Goal: Transaction & Acquisition: Purchase product/service

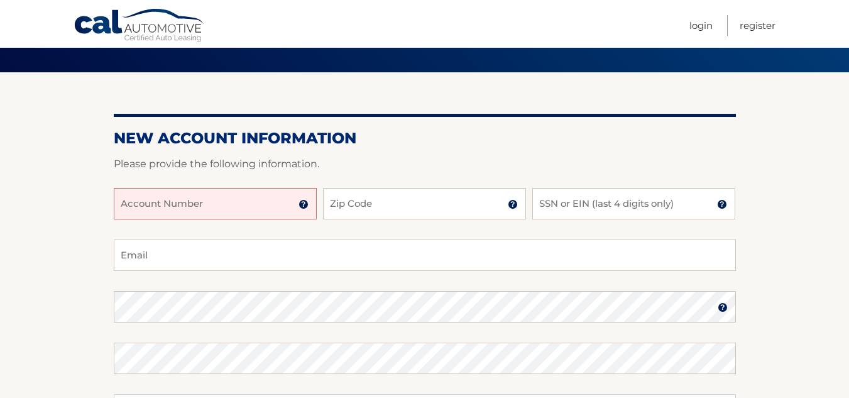
scroll to position [126, 0]
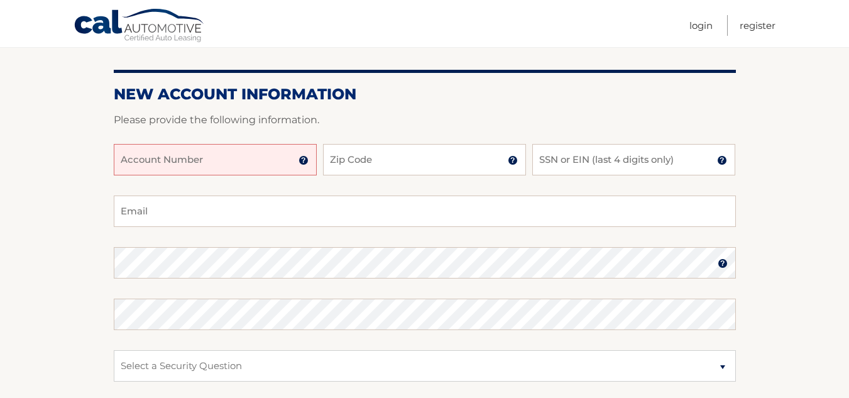
click at [219, 158] on input "Account Number" at bounding box center [215, 159] width 203 height 31
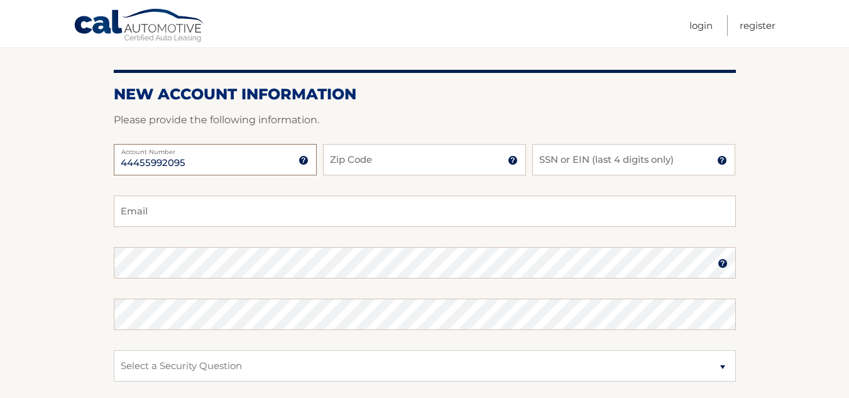
type input "44455992095"
click at [375, 155] on input "Zip Code" at bounding box center [424, 159] width 203 height 31
type input "11804"
click at [566, 161] on input "SSN or EIN (last 4 digits only)" at bounding box center [633, 159] width 203 height 31
type input "5559"
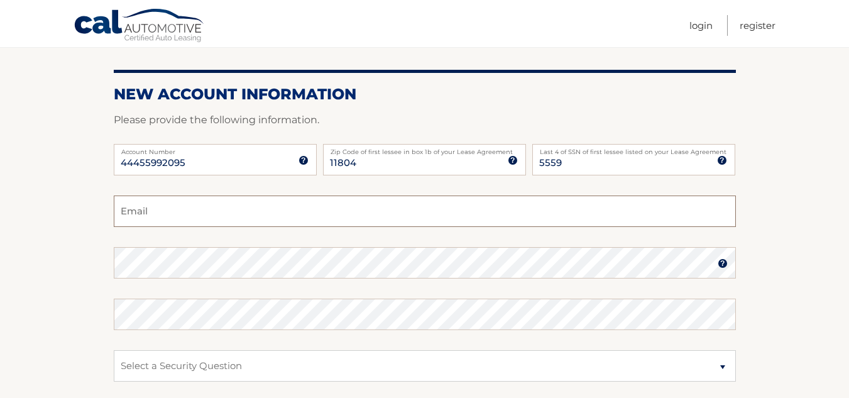
click at [180, 217] on input "Email" at bounding box center [425, 210] width 622 height 31
type input "MSaccardi@aol.com"
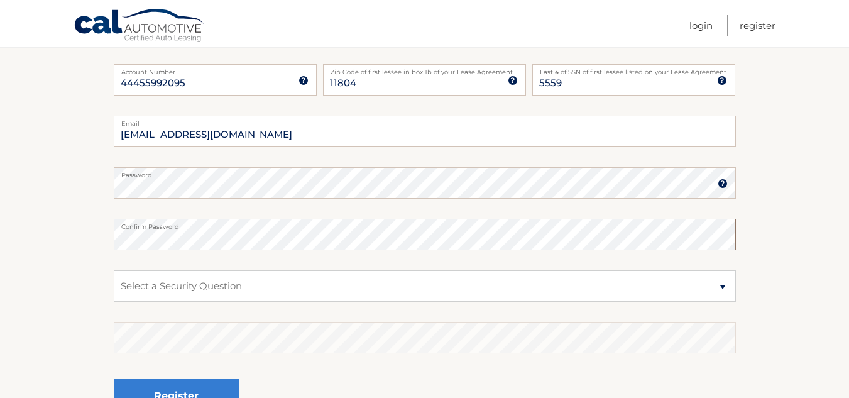
scroll to position [251, 0]
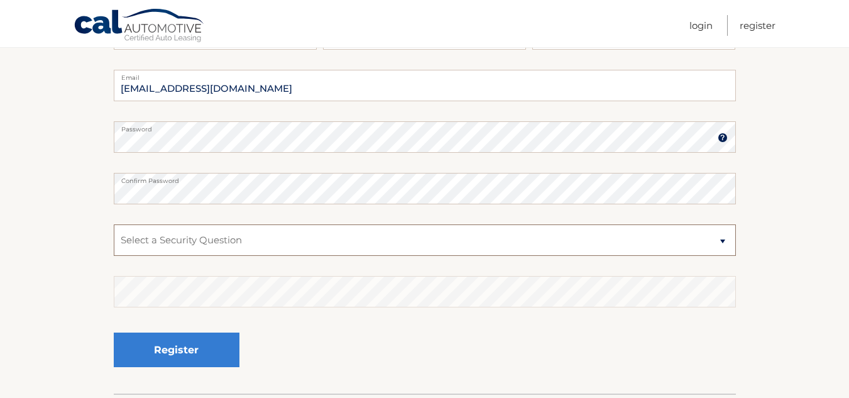
click at [310, 237] on select "Select a Security Question What was the name of your elementary school? What is…" at bounding box center [425, 239] width 622 height 31
select select "2"
click at [114, 224] on select "Select a Security Question What was the name of your elementary school? What is…" at bounding box center [425, 239] width 622 height 31
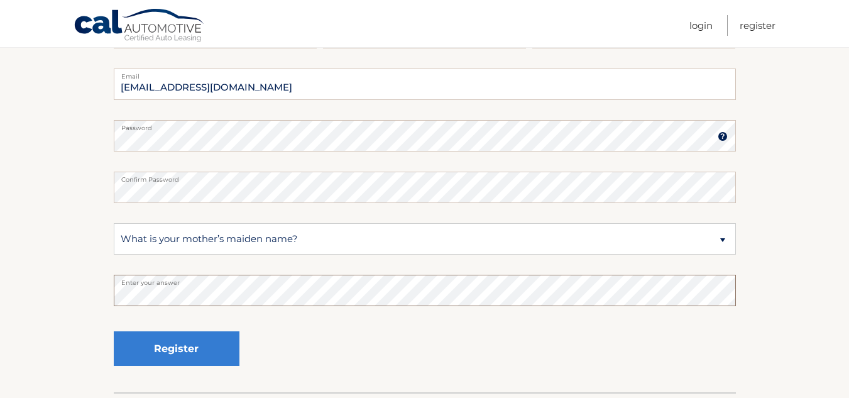
scroll to position [314, 0]
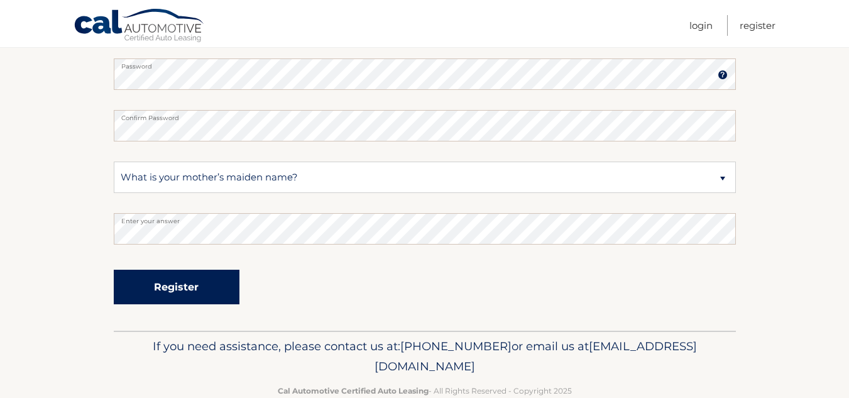
click at [165, 292] on button "Register" at bounding box center [177, 287] width 126 height 35
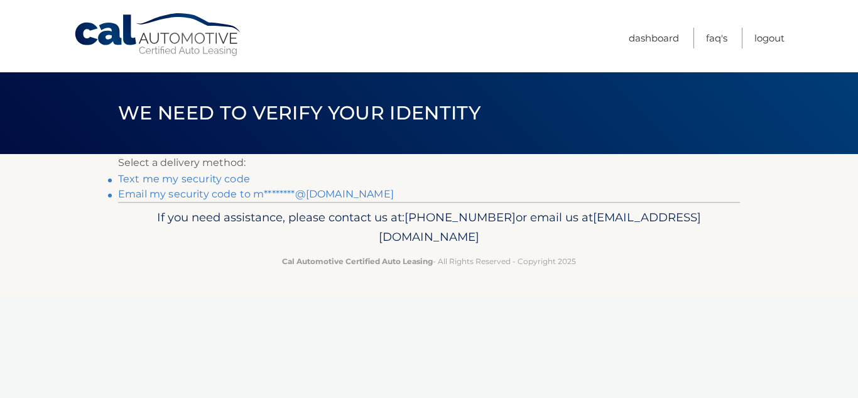
click at [158, 178] on link "Text me my security code" at bounding box center [184, 179] width 132 height 12
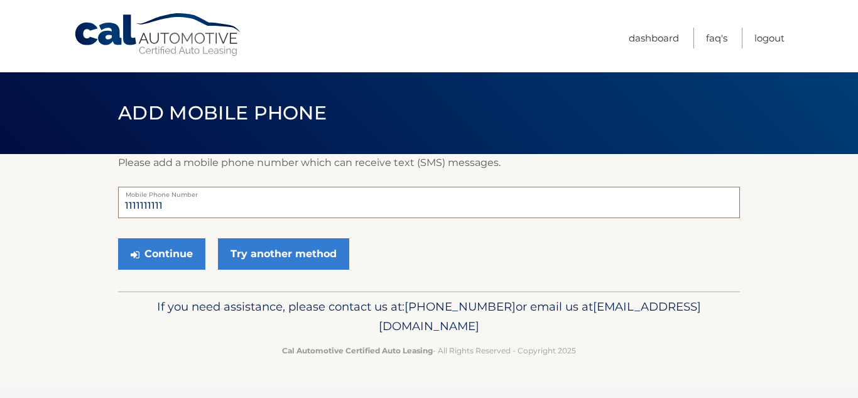
click at [210, 207] on input "1111111111" at bounding box center [429, 202] width 622 height 31
type input "1"
type input "5169879404"
click at [156, 261] on button "Continue" at bounding box center [161, 253] width 87 height 31
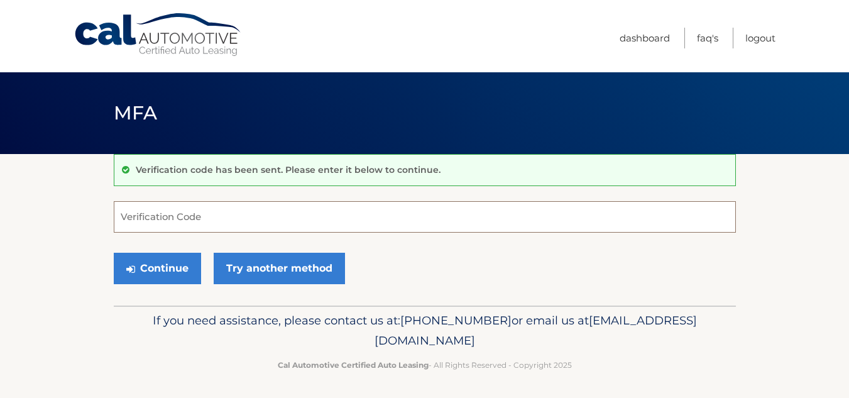
click at [229, 215] on input "Verification Code" at bounding box center [425, 216] width 622 height 31
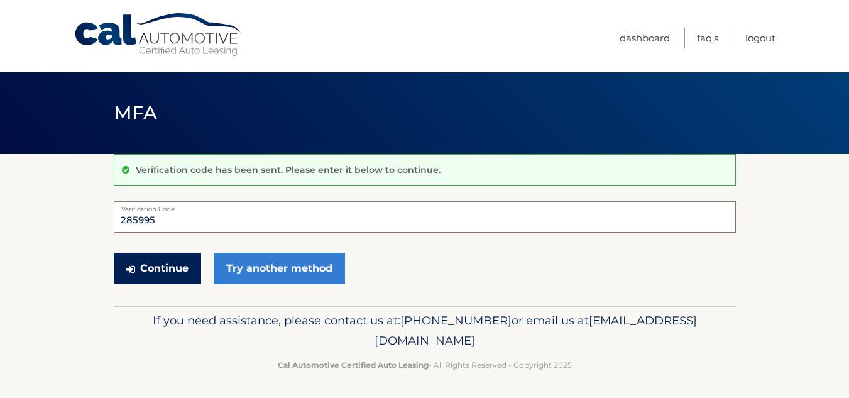
type input "285995"
click at [168, 274] on button "Continue" at bounding box center [157, 268] width 87 height 31
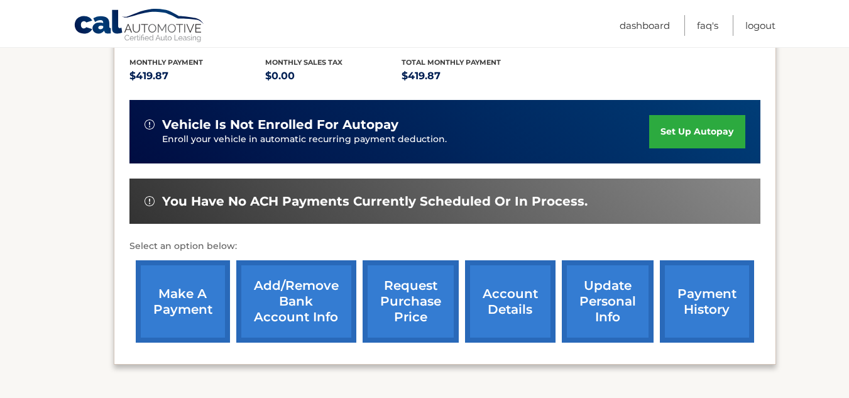
scroll to position [314, 0]
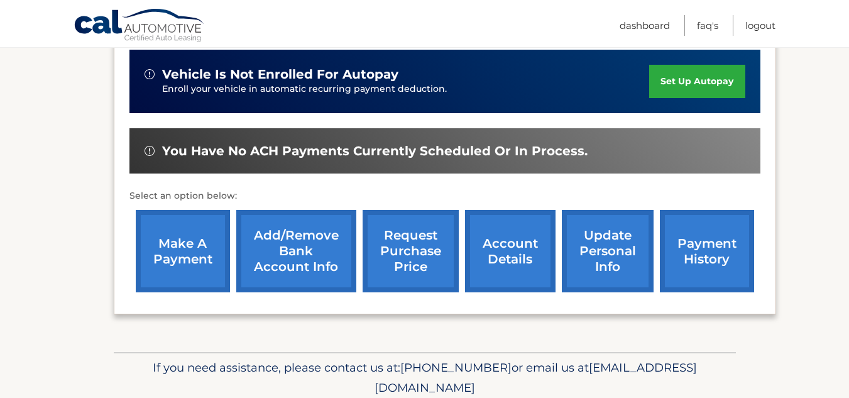
click at [174, 248] on link "make a payment" at bounding box center [183, 251] width 94 height 82
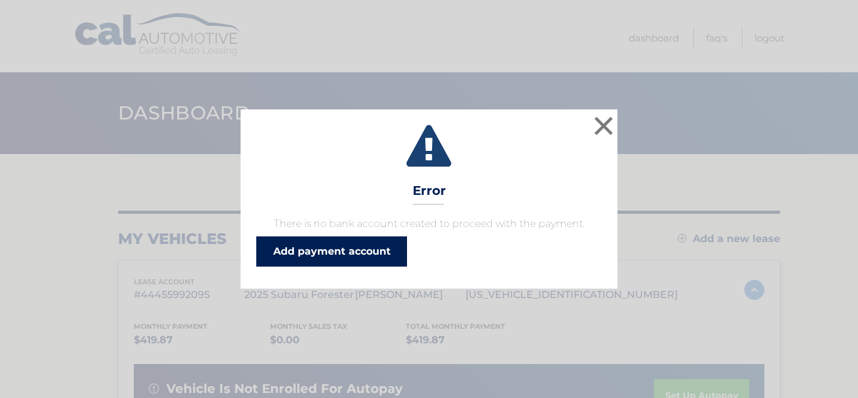
click at [332, 253] on link "Add payment account" at bounding box center [331, 251] width 151 height 30
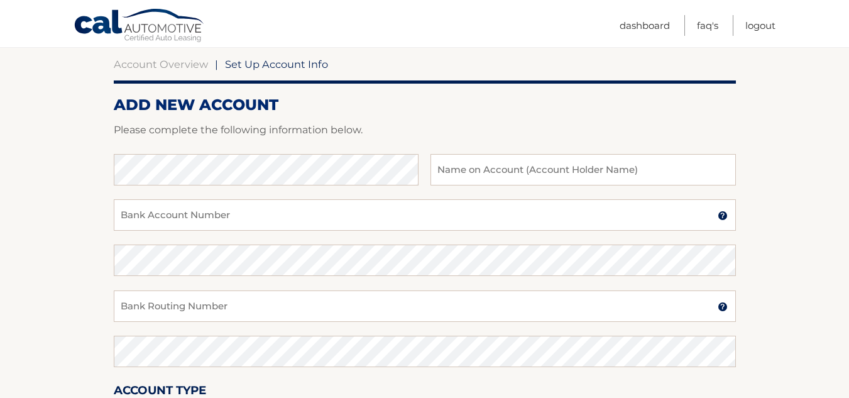
scroll to position [126, 0]
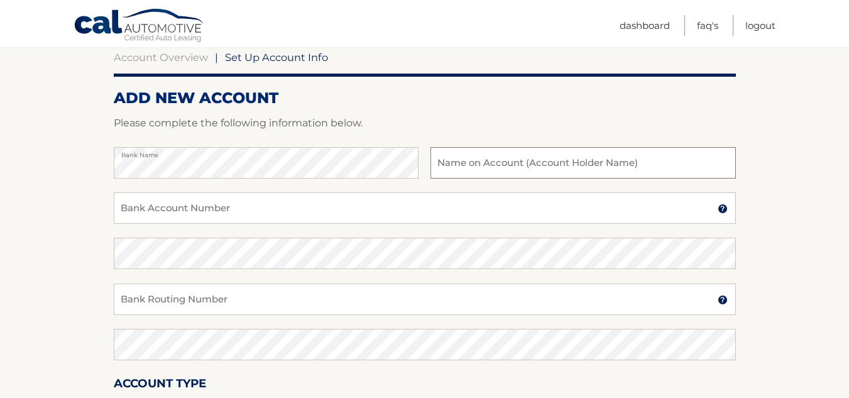
click at [488, 159] on input "text" at bounding box center [582, 162] width 305 height 31
type input "[PERSON_NAME] D'Aconti"
click at [239, 209] on input "Bank Account Number" at bounding box center [425, 207] width 622 height 31
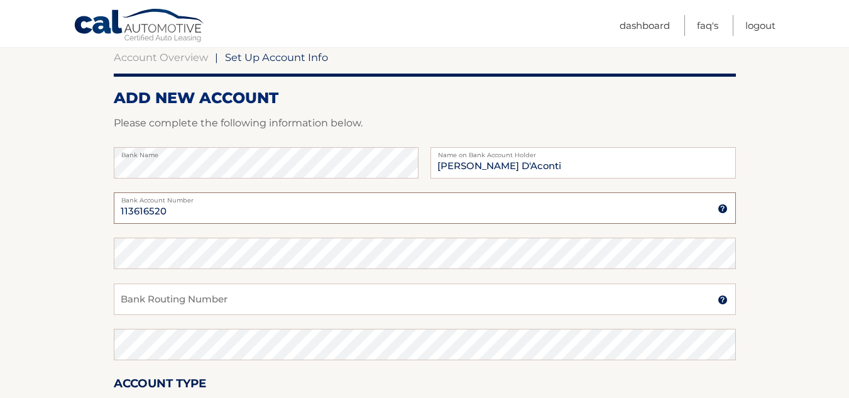
type input "113616520"
click at [136, 306] on input "Bank Routing Number" at bounding box center [425, 298] width 622 height 31
type input "021202337"
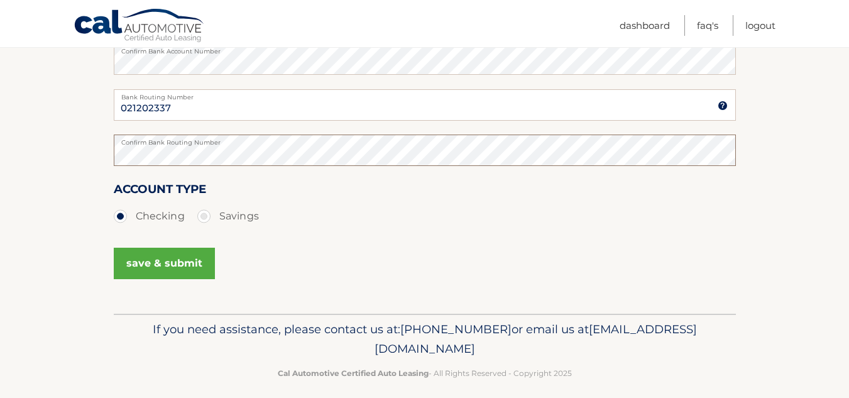
scroll to position [331, 0]
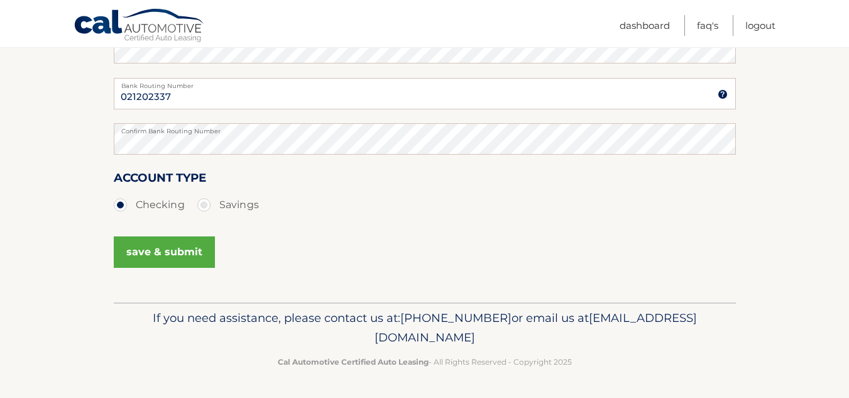
click at [153, 240] on button "save & submit" at bounding box center [164, 251] width 101 height 31
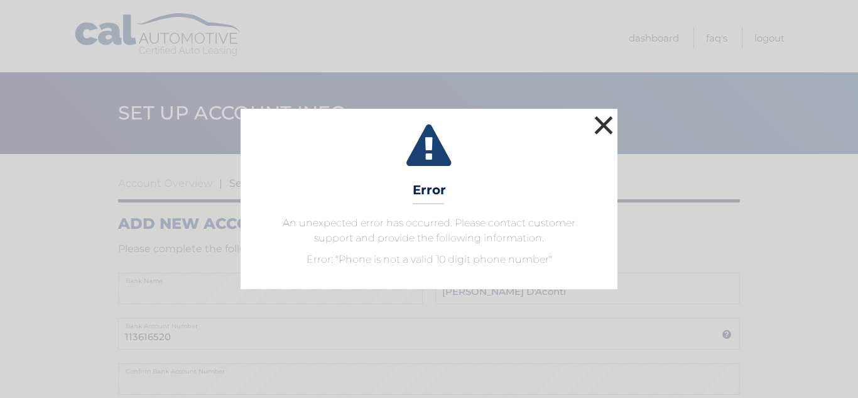
click at [609, 129] on button "×" at bounding box center [603, 124] width 25 height 25
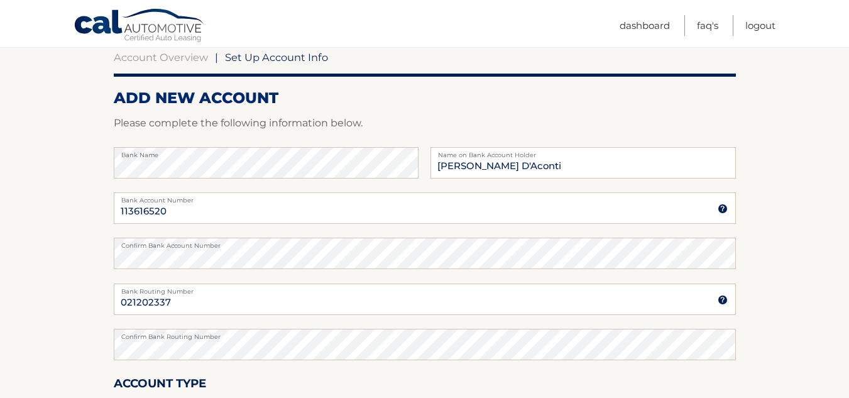
scroll to position [188, 0]
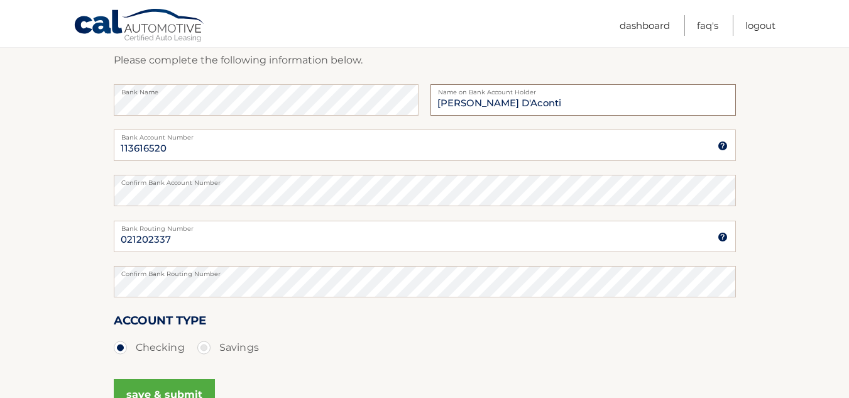
click at [522, 102] on input "[PERSON_NAME] D'Aconti" at bounding box center [582, 99] width 305 height 31
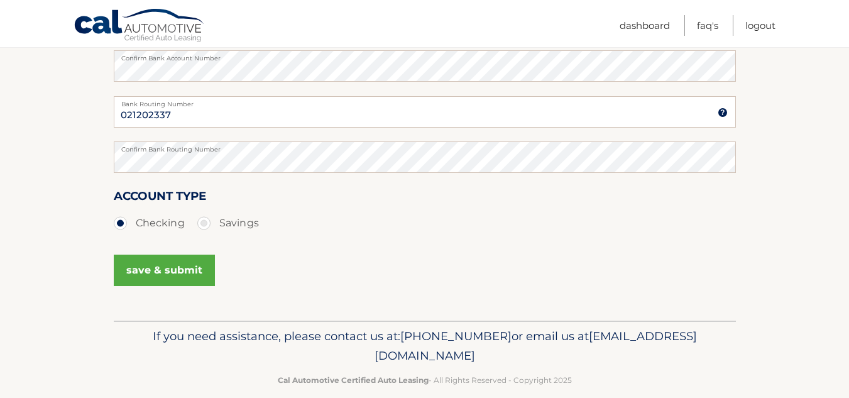
scroll to position [314, 0]
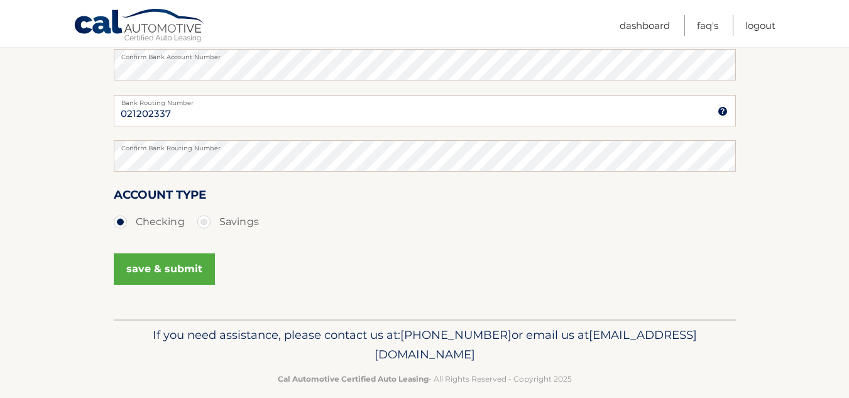
type input "[PERSON_NAME] DAconti"
click at [344, 279] on div "save & submit" at bounding box center [425, 276] width 622 height 57
click at [163, 270] on button "save & submit" at bounding box center [164, 268] width 101 height 31
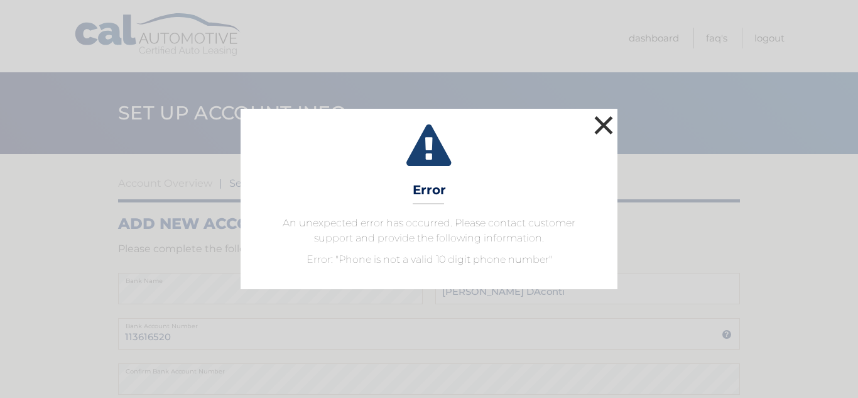
click at [604, 119] on button "×" at bounding box center [603, 124] width 25 height 25
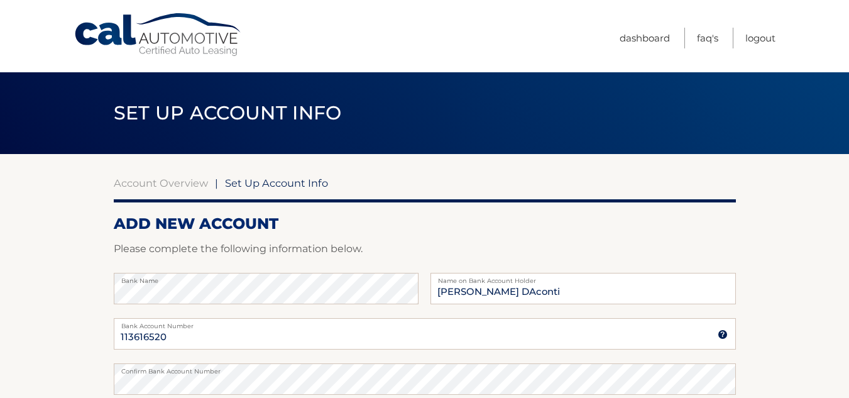
click at [292, 183] on span "Set Up Account Info" at bounding box center [276, 183] width 103 height 13
click at [266, 176] on div "Account Overview | Set Up Account Info ADD NEW ACCOUNT Please complete the foll…" at bounding box center [425, 393] width 622 height 479
click at [150, 178] on link "Account Overview" at bounding box center [161, 183] width 94 height 13
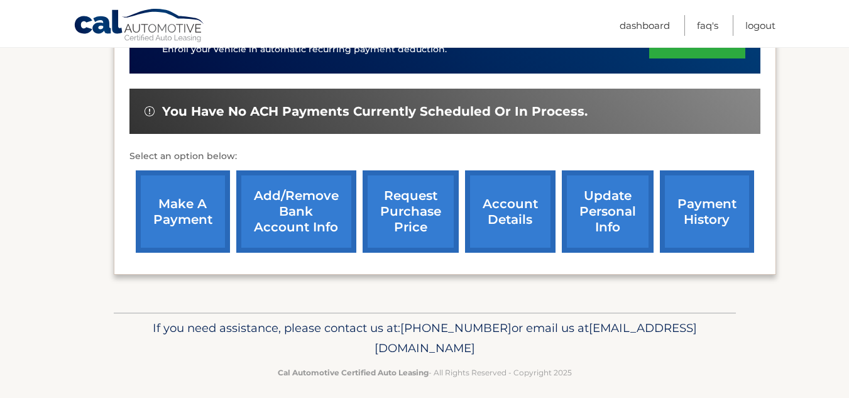
scroll to position [364, 0]
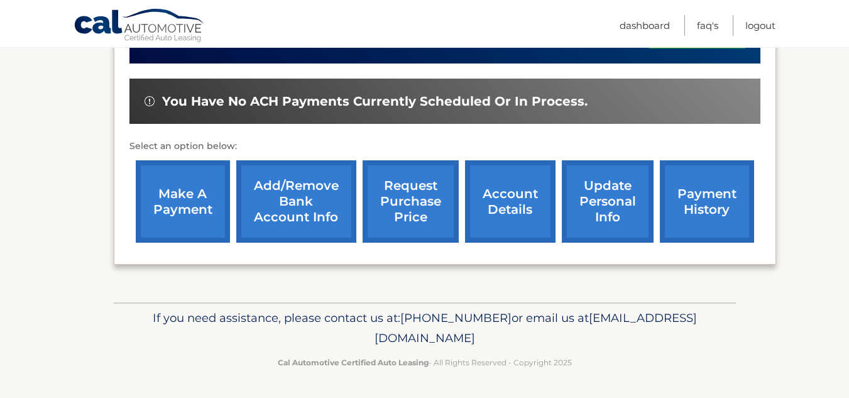
click at [619, 183] on link "update personal info" at bounding box center [608, 201] width 92 height 82
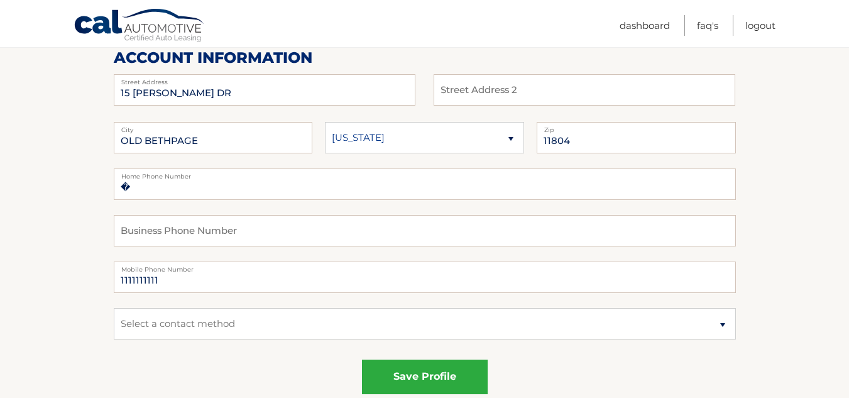
scroll to position [188, 0]
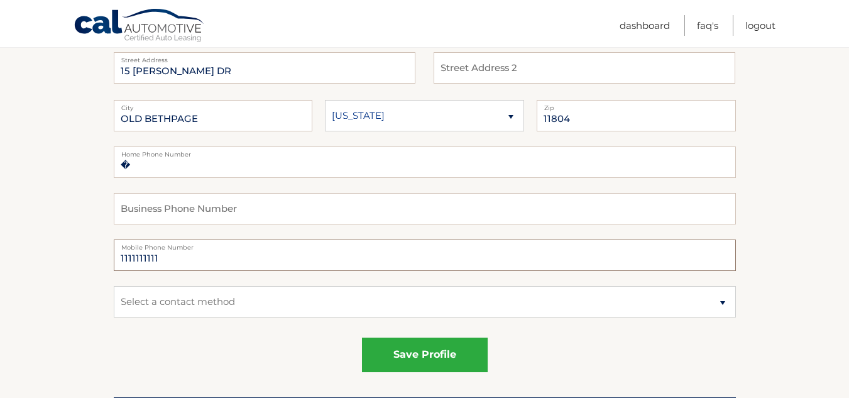
click at [163, 256] on input "1111111111" at bounding box center [425, 254] width 622 height 31
type input "1"
type input "5169879404"
click at [153, 307] on select "Select a contact method Mobile Home" at bounding box center [425, 301] width 622 height 31
select select "1"
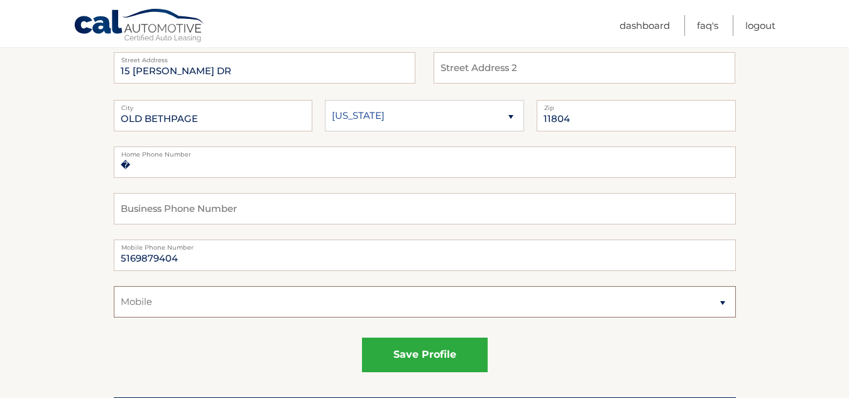
click at [114, 286] on select "Select a contact method Mobile Home" at bounding box center [425, 301] width 622 height 31
click at [153, 339] on div "save profile" at bounding box center [425, 354] width 622 height 35
click at [146, 165] on input "�" at bounding box center [425, 161] width 622 height 31
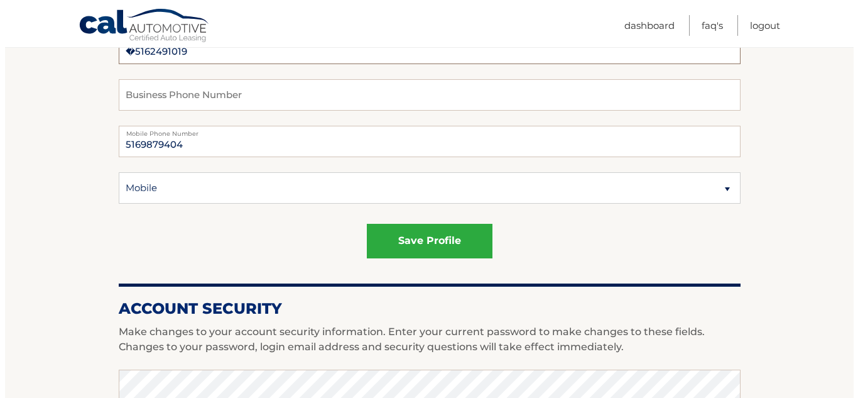
scroll to position [314, 0]
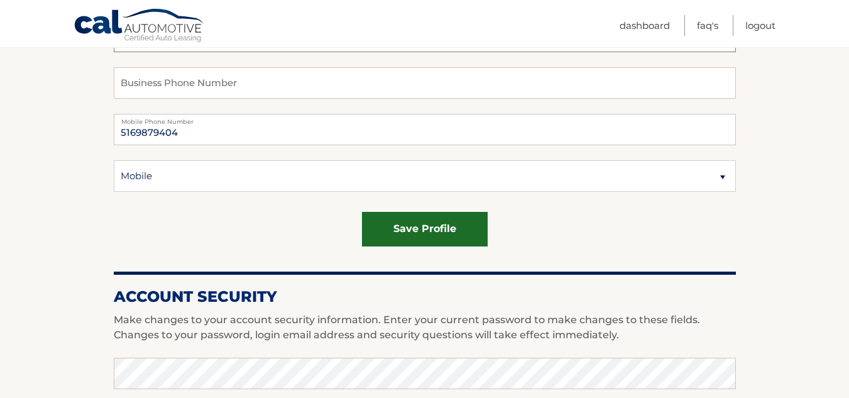
type input "�5162491019"
click at [410, 237] on button "save profile" at bounding box center [425, 229] width 126 height 35
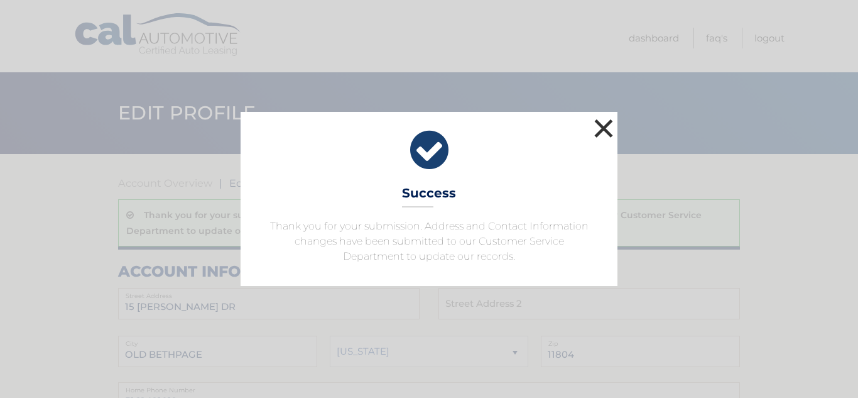
click at [608, 131] on button "×" at bounding box center [603, 128] width 25 height 25
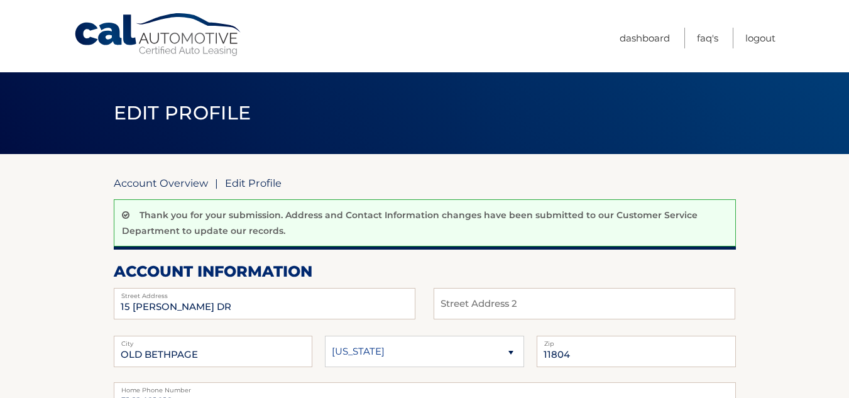
click at [180, 180] on link "Account Overview" at bounding box center [161, 183] width 94 height 13
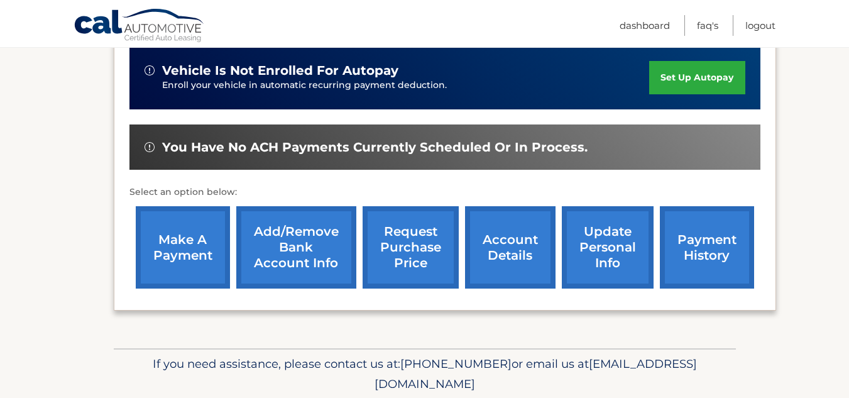
scroll to position [364, 0]
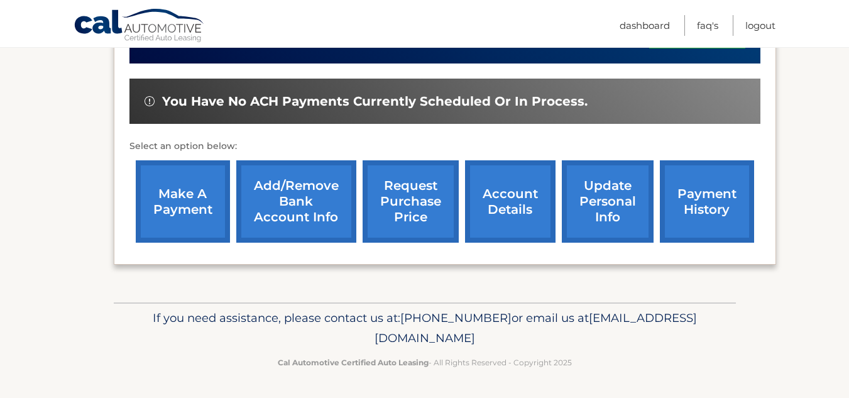
click at [178, 199] on link "make a payment" at bounding box center [183, 201] width 94 height 82
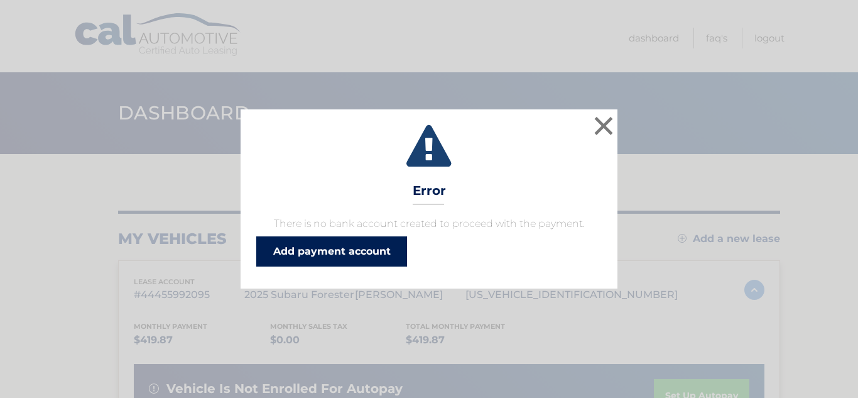
click at [352, 261] on link "Add payment account" at bounding box center [331, 251] width 151 height 30
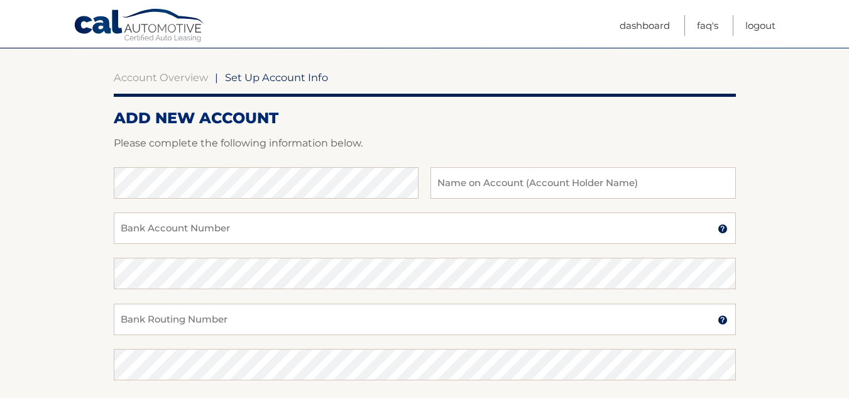
scroll to position [126, 0]
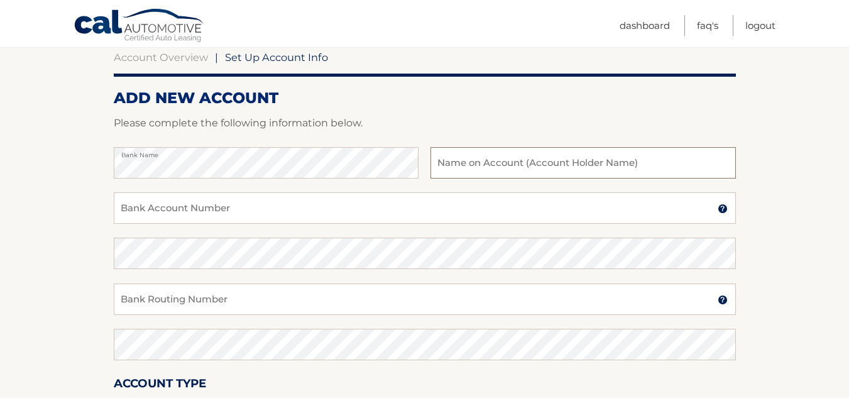
click at [471, 168] on input "text" at bounding box center [582, 162] width 305 height 31
type input "[PERSON_NAME] D'Aconti"
click at [151, 205] on input "Bank Account Number" at bounding box center [425, 207] width 622 height 31
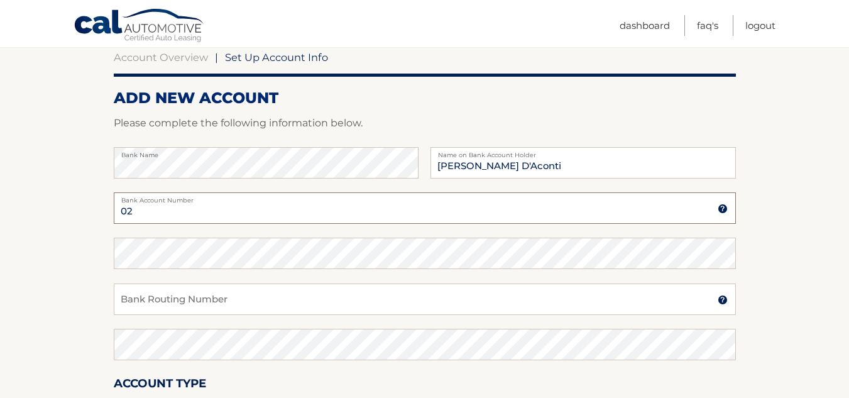
type input "0"
type input "113616520"
click at [148, 302] on input "Bank Routing Number" at bounding box center [425, 298] width 622 height 31
type input "021202337"
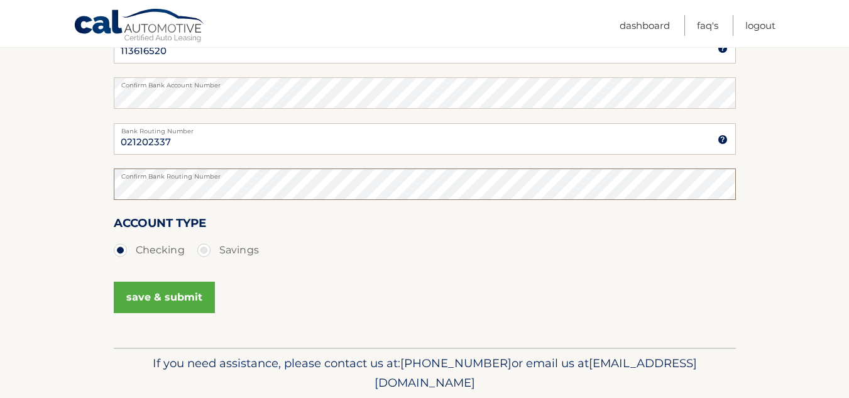
scroll to position [314, 0]
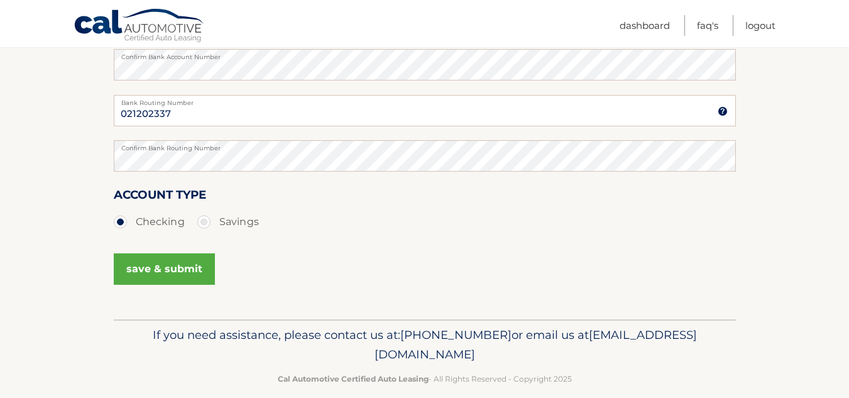
click at [155, 266] on button "save & submit" at bounding box center [164, 268] width 101 height 31
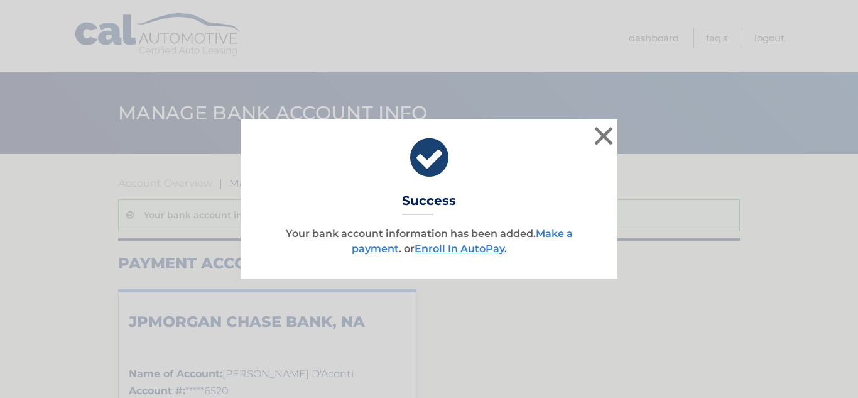
click at [559, 232] on link "Make a payment" at bounding box center [462, 240] width 221 height 27
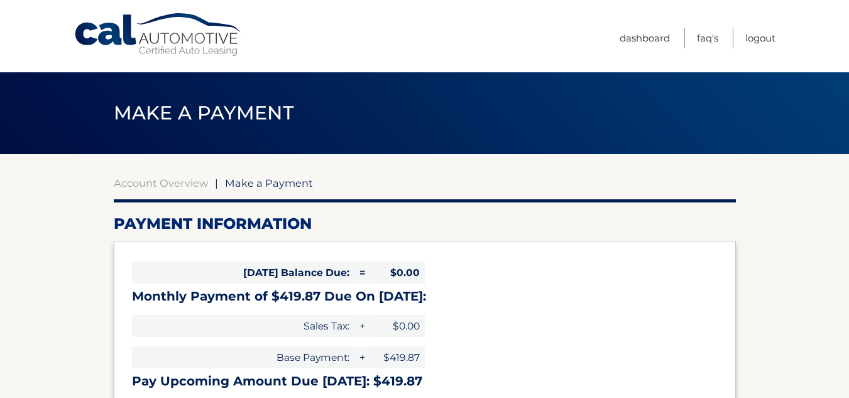
select select "OGYyNjY0NWQtNGRkYi00YTcwLTg4Y2YtN2RlYTg2YzBhNTY5"
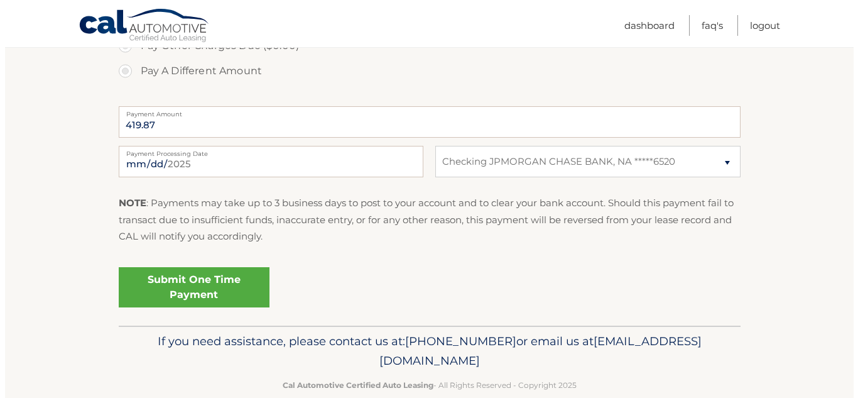
scroll to position [500, 0]
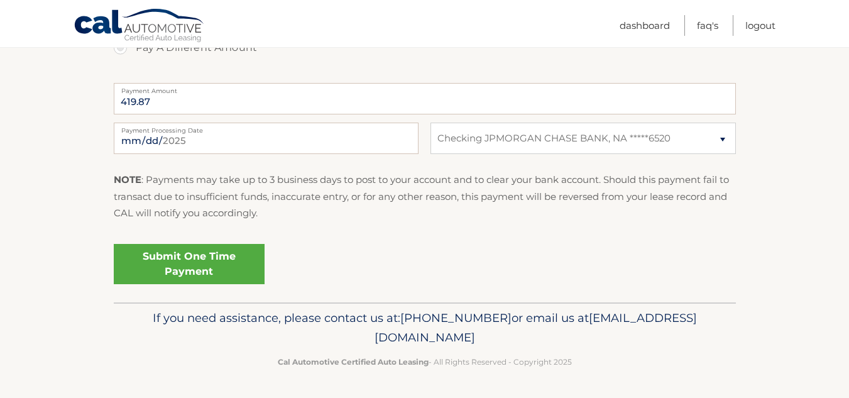
click at [195, 268] on link "Submit One Time Payment" at bounding box center [189, 264] width 151 height 40
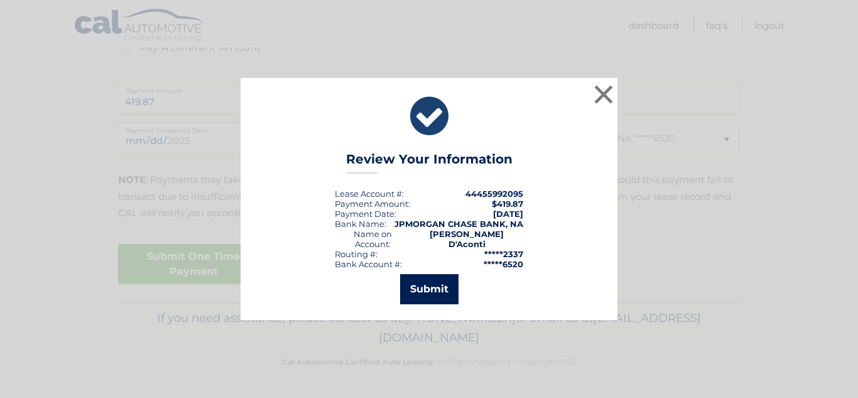
click at [419, 285] on button "Submit" at bounding box center [429, 289] width 58 height 30
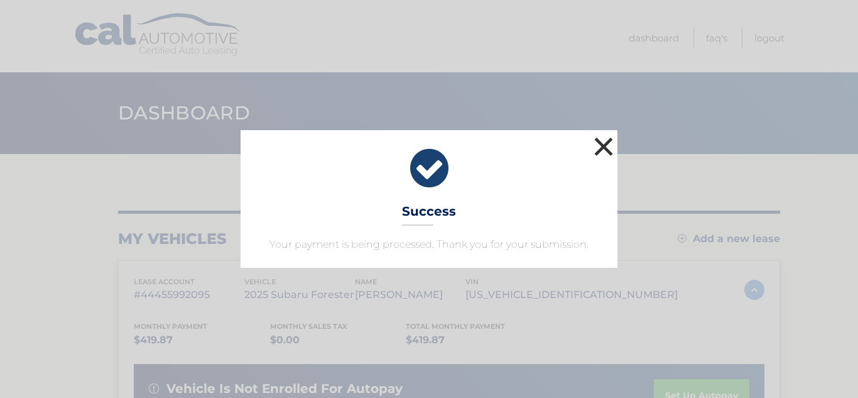
click at [602, 146] on button "×" at bounding box center [603, 146] width 25 height 25
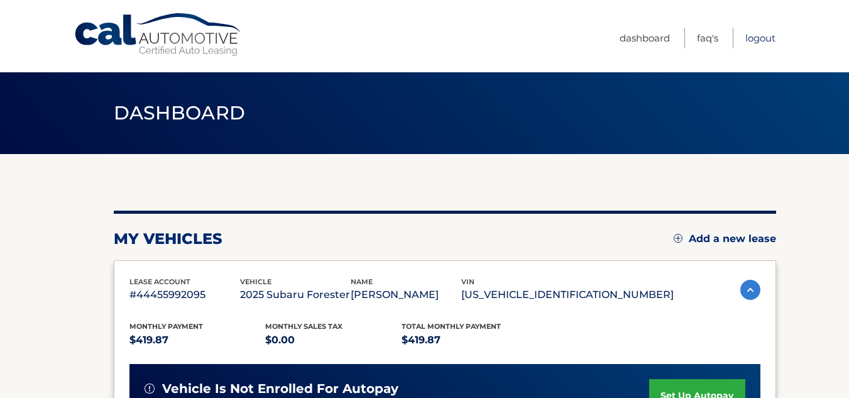
click at [769, 37] on link "Logout" at bounding box center [760, 38] width 30 height 21
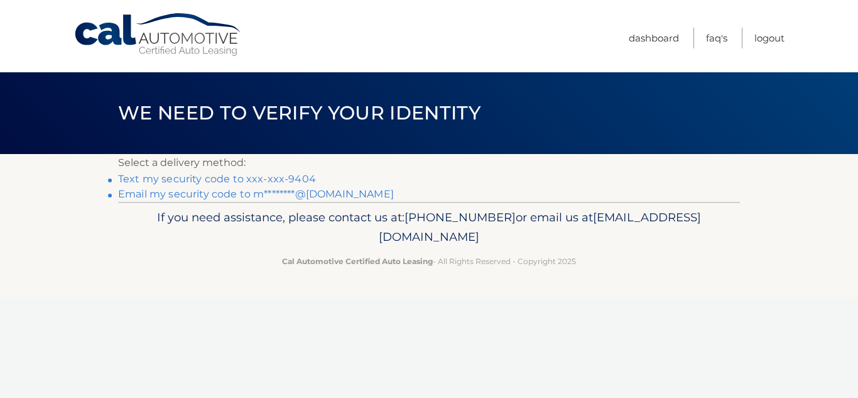
click at [175, 180] on link "Text my security code to xxx-xxx-9404" at bounding box center [217, 179] width 198 height 12
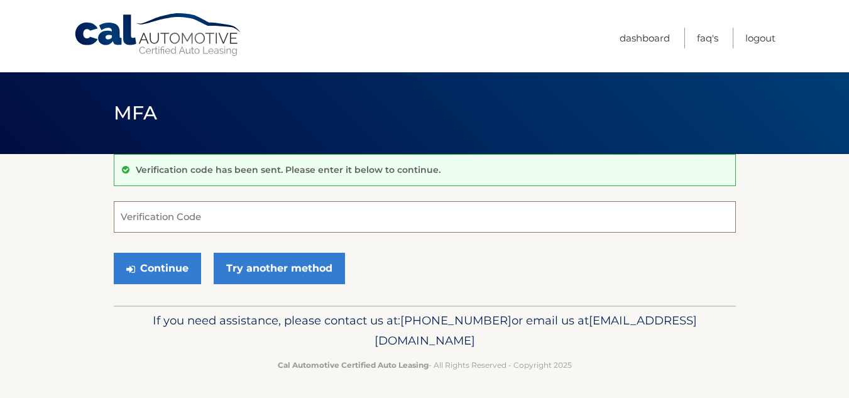
click at [197, 217] on input "Verification Code" at bounding box center [425, 216] width 622 height 31
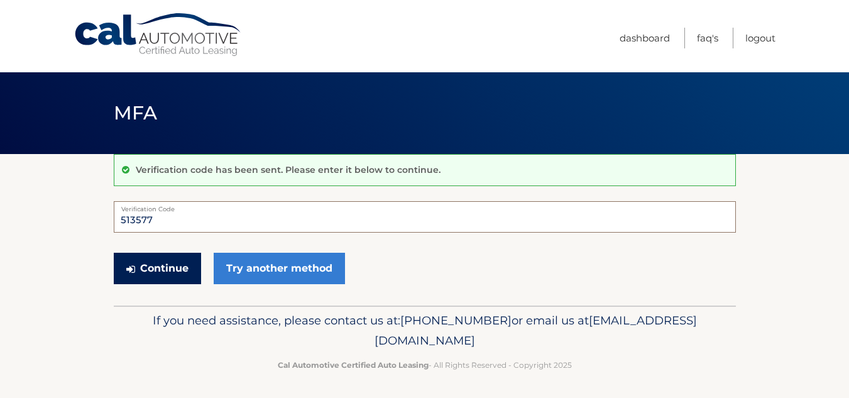
type input "513577"
click at [153, 263] on button "Continue" at bounding box center [157, 268] width 87 height 31
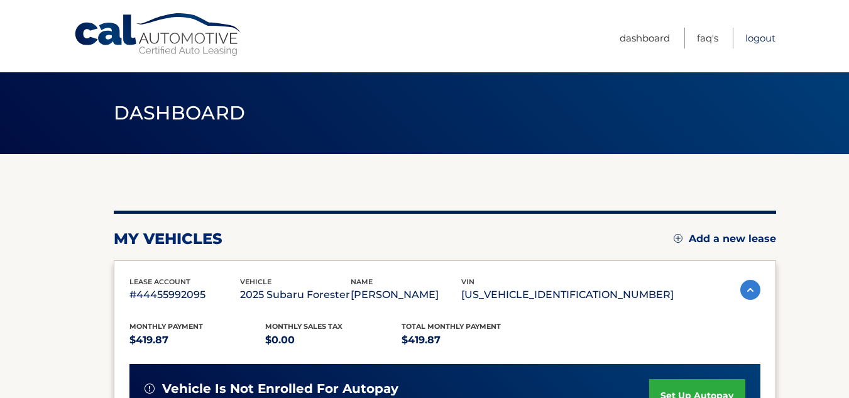
click at [755, 36] on link "Logout" at bounding box center [760, 38] width 30 height 21
